Goal: Information Seeking & Learning: Learn about a topic

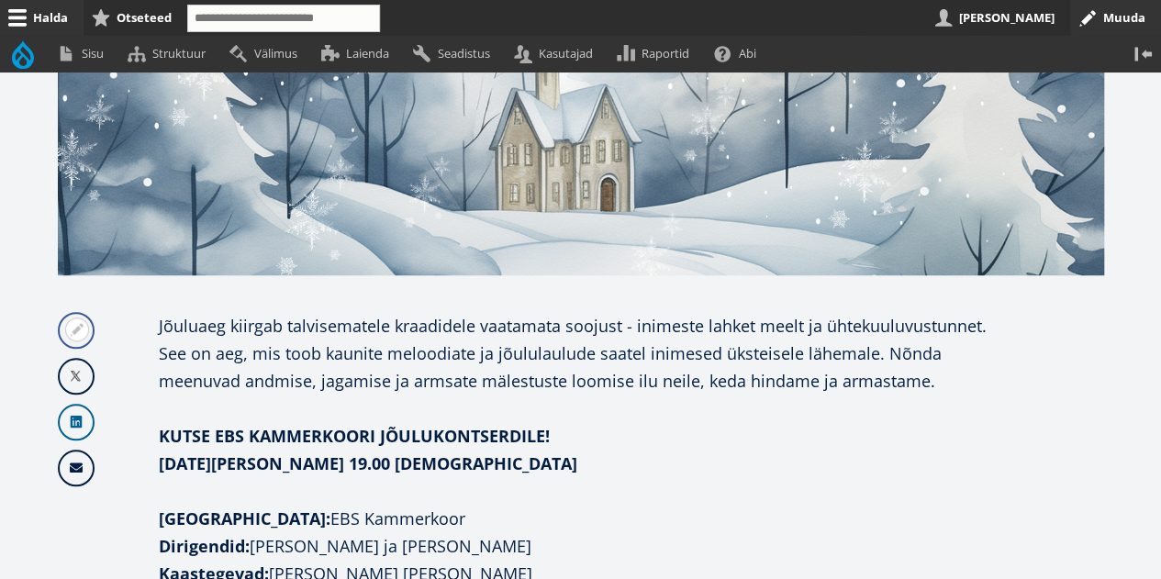
scroll to position [367, 0]
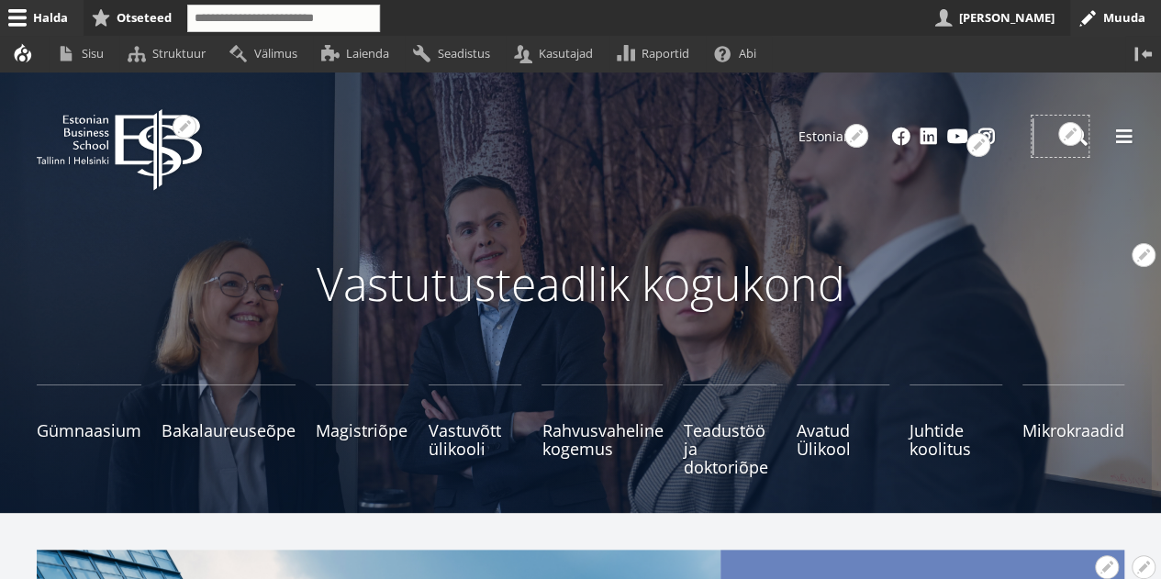
click at [1082, 142] on div "Avatud seaded Seadista plokki Eemalda plokk Tõlgi block" at bounding box center [1076, 134] width 24 height 24
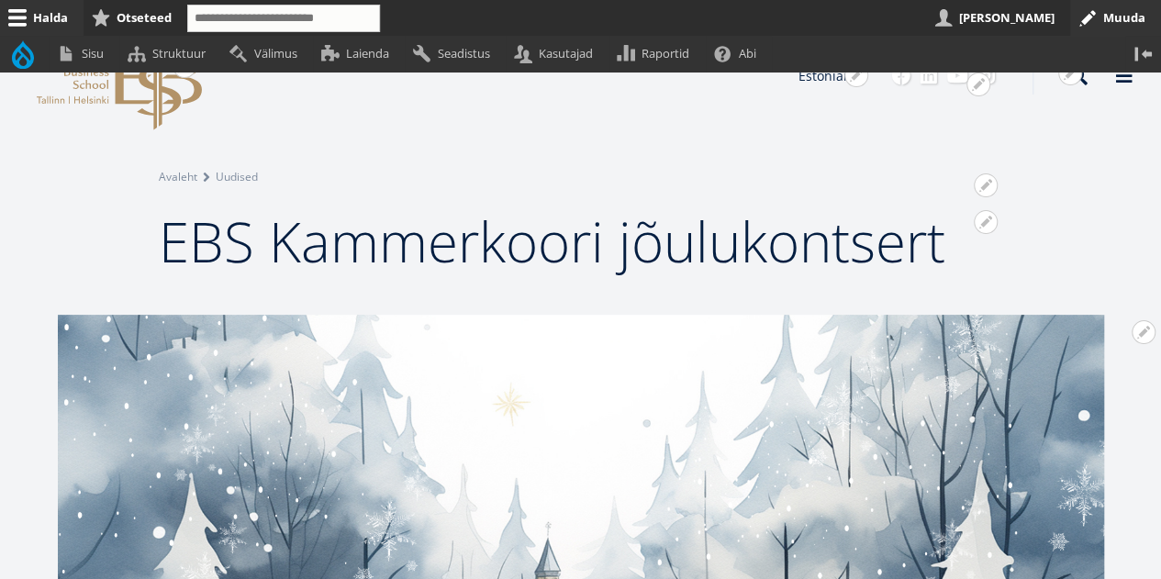
scroll to position [36, 0]
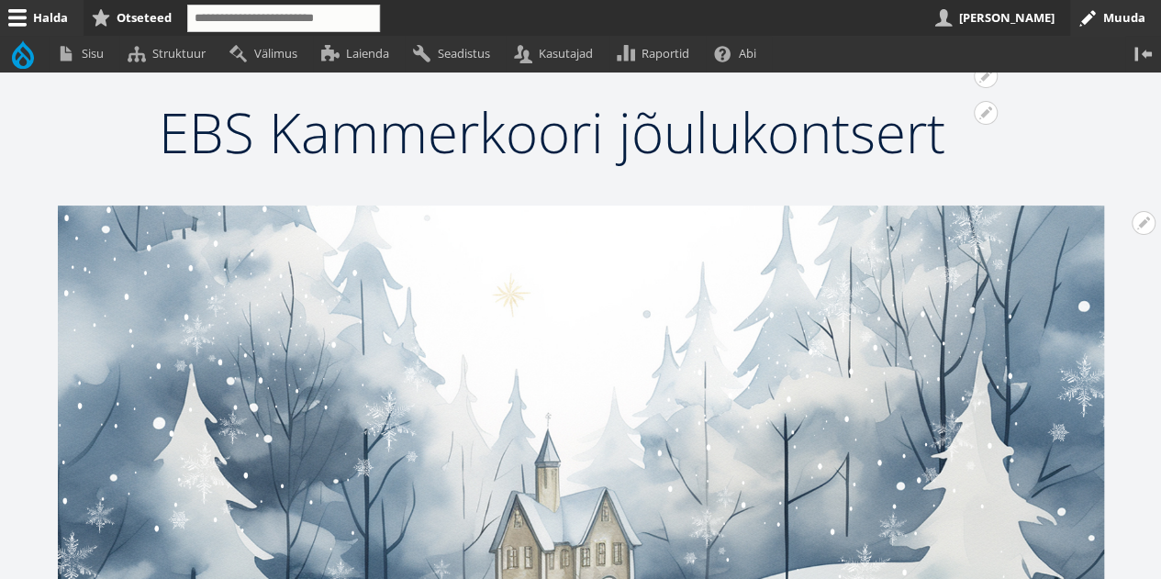
scroll to position [15, 0]
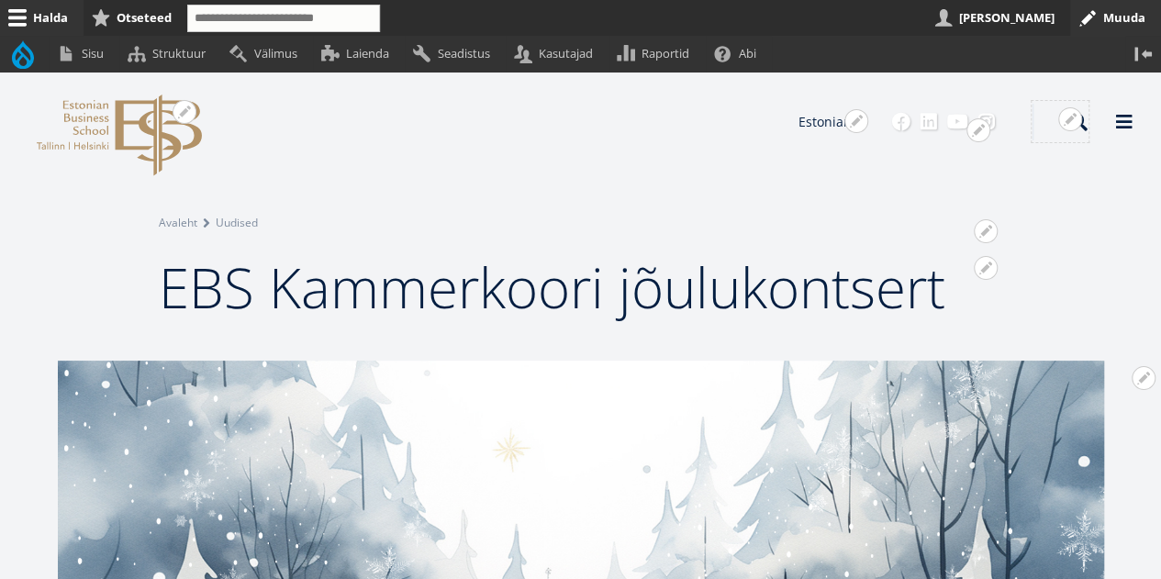
click at [1084, 124] on div "Avatud seaded Seadista plokki Eemalda plokk Tõlgi block" at bounding box center [1076, 119] width 24 height 24
click at [1079, 126] on div "Avatud seaded Seadista plokki Eemalda plokk Tõlgi block" at bounding box center [1076, 119] width 24 height 24
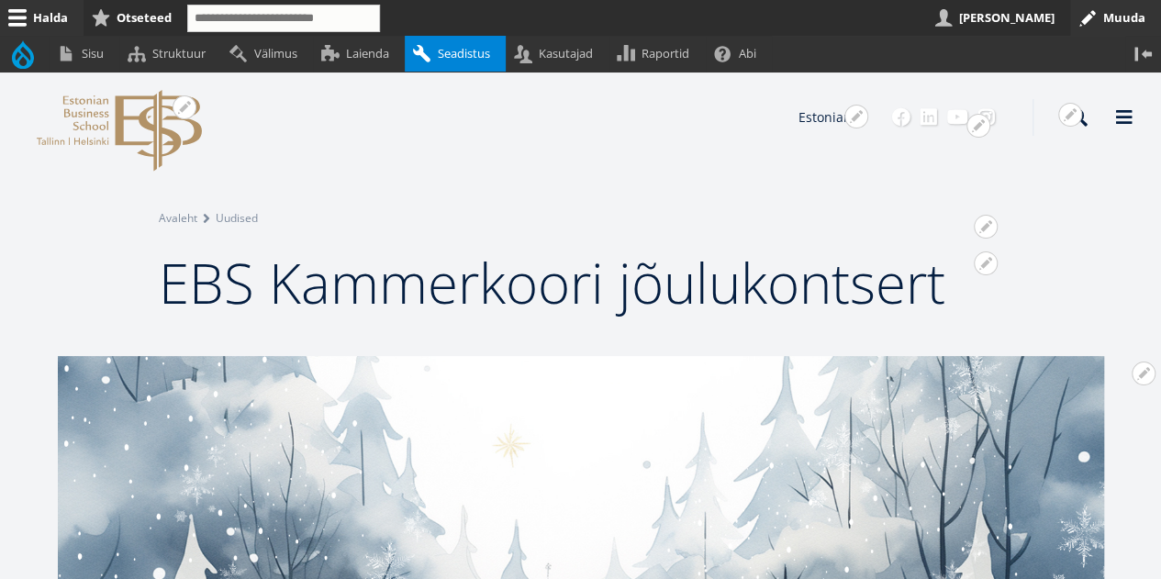
scroll to position [0, 0]
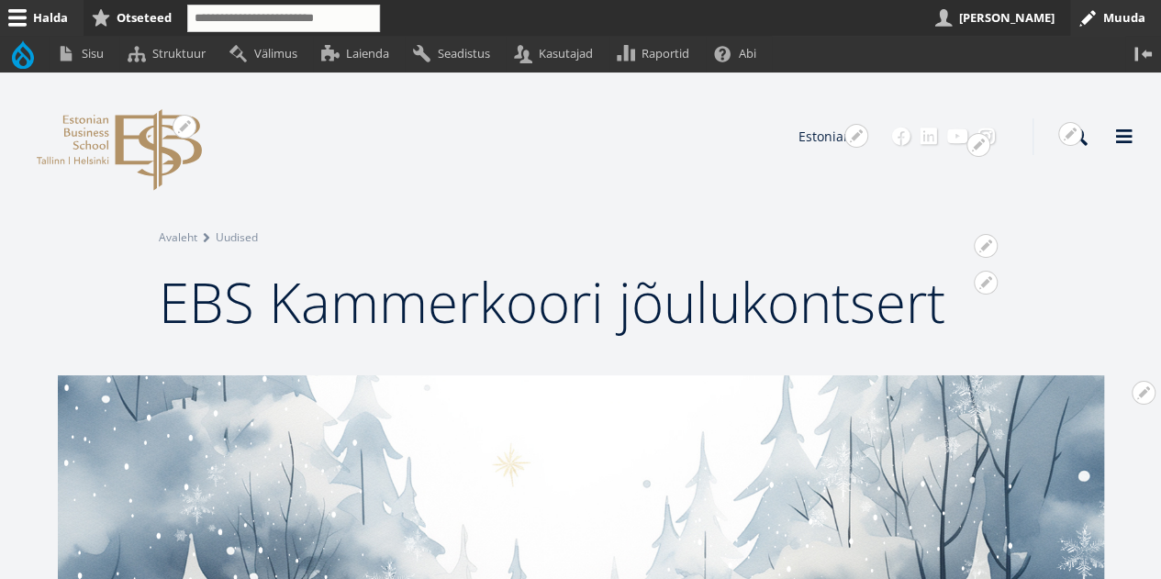
click at [380, 25] on input "Tööriistariba elemendid" at bounding box center [283, 19] width 193 height 28
click at [371, 19] on input "Tööriistariba elemendid" at bounding box center [283, 19] width 193 height 28
click at [1081, 141] on div "Avatud seaded Seadista plokki Eemalda plokk Tõlgi block" at bounding box center [1076, 134] width 24 height 24
click at [1125, 140] on span at bounding box center [1124, 135] width 18 height 18
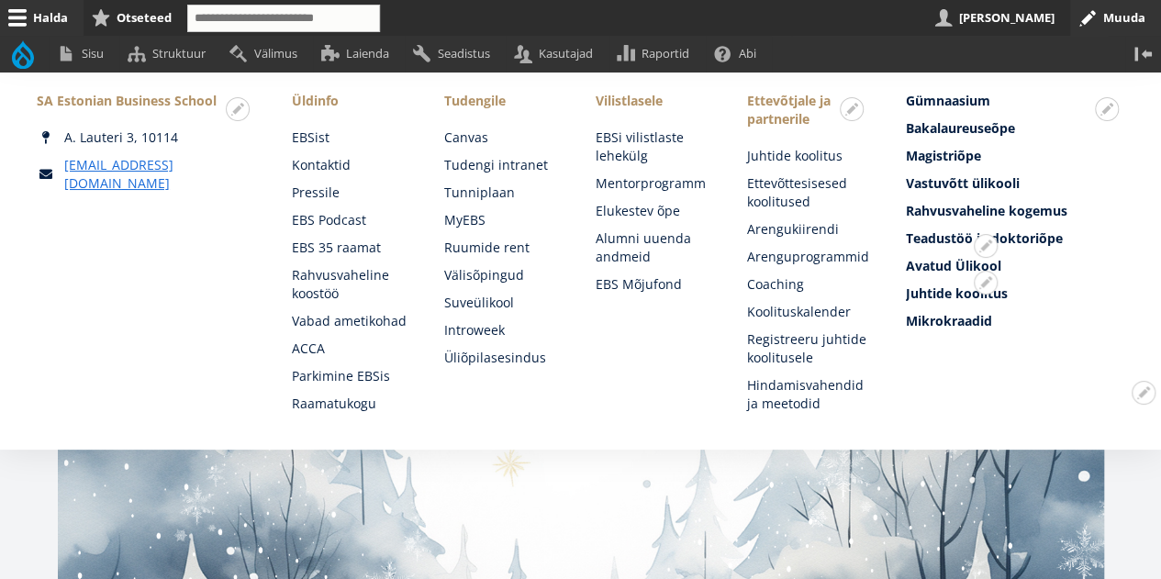
click at [233, 279] on div "Avatud seaded Kiirmuutmine Seadista plokki Eemalda plokk Tõlgi block Muuda Tõlg…" at bounding box center [146, 252] width 218 height 321
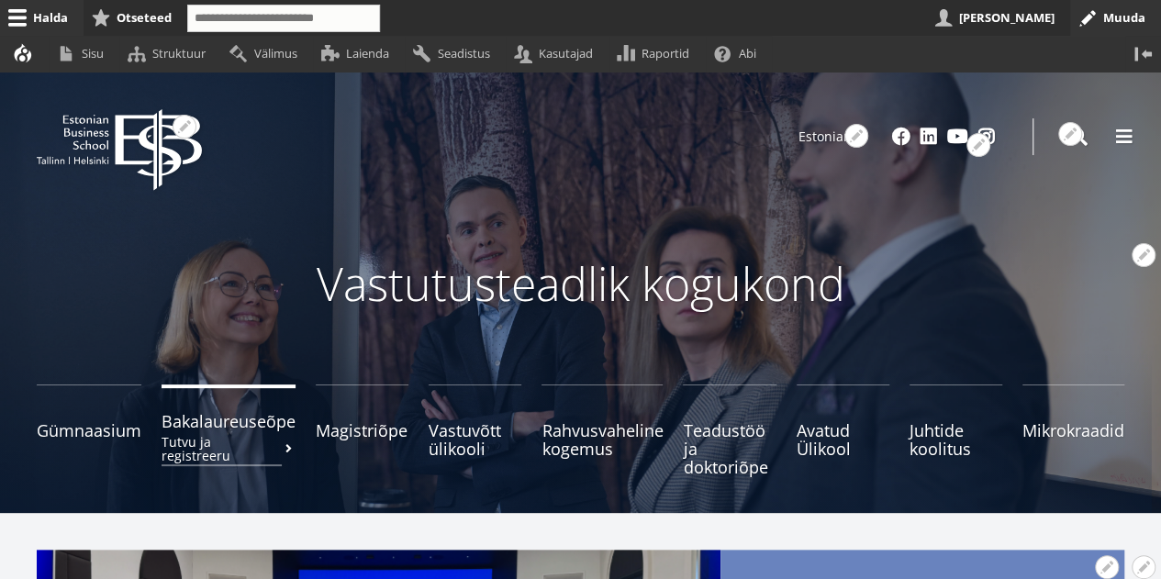
click at [258, 415] on span "Bakalaureuseõpe Tutvu ja registreeru" at bounding box center [229, 421] width 134 height 18
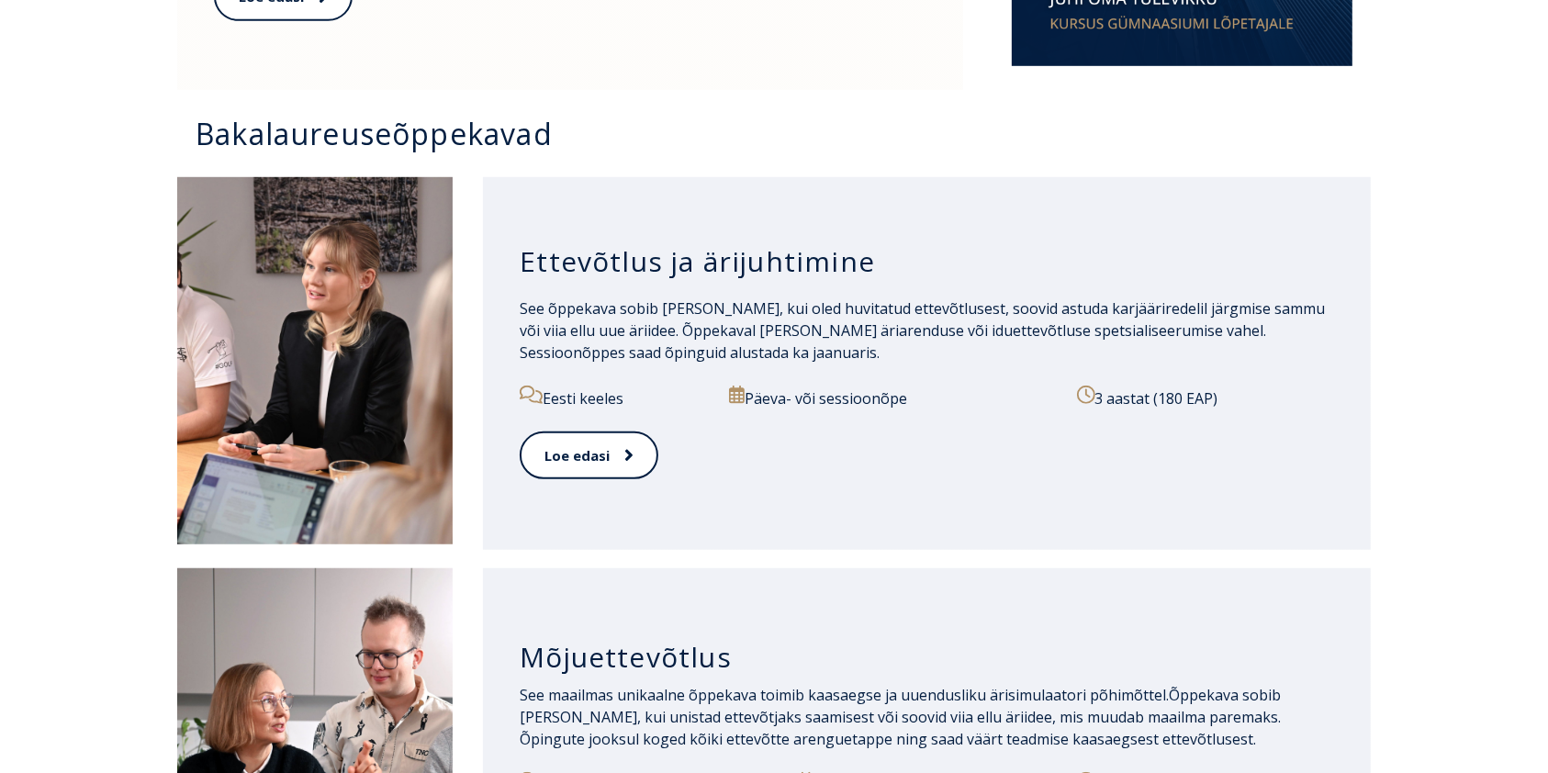
scroll to position [1345, 0]
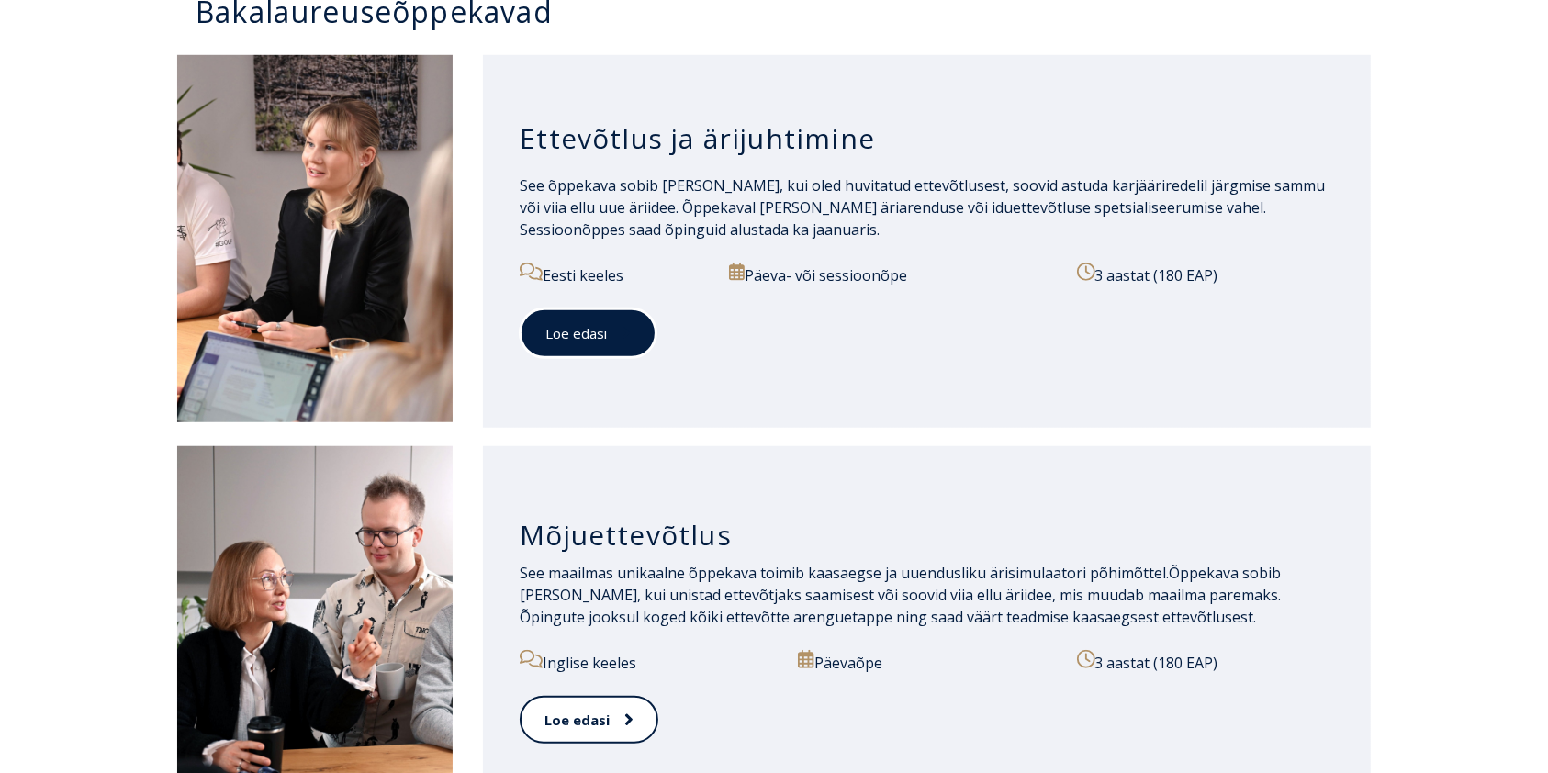
click at [565, 330] on link "Loe edasi" at bounding box center [588, 333] width 137 height 50
